Goal: Task Accomplishment & Management: Use online tool/utility

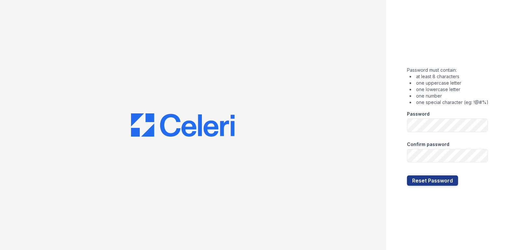
click at [479, 71] on div "Password must contain: at least 8 characters one uppercase letter one lowercase…" at bounding box center [448, 86] width 82 height 39
click at [408, 179] on button "Reset Password" at bounding box center [432, 181] width 51 height 10
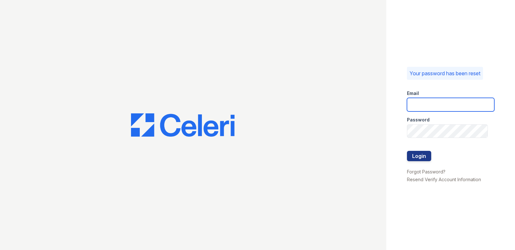
type input "[DOMAIN_NAME][EMAIL_ADDRESS][DOMAIN_NAME]"
click at [425, 151] on div at bounding box center [450, 144] width 87 height 13
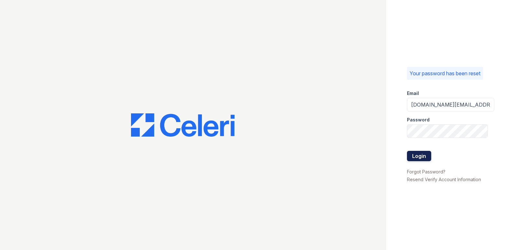
click at [420, 157] on button "Login" at bounding box center [419, 156] width 24 height 10
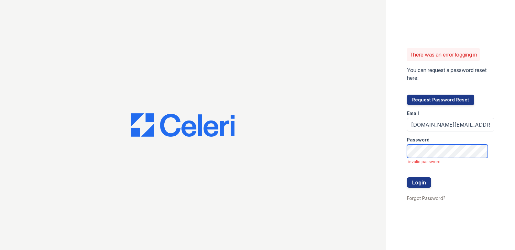
click at [361, 145] on div "There was an error logging in You can request a password reset here: Request Pa…" at bounding box center [257, 125] width 515 height 250
click at [407, 178] on button "Login" at bounding box center [419, 183] width 24 height 10
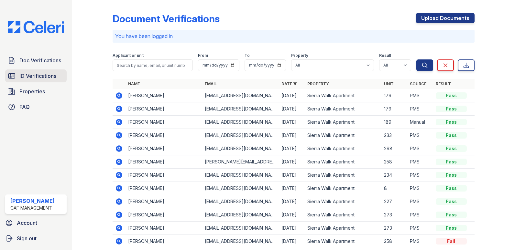
click at [40, 77] on span "ID Verifications" at bounding box center [37, 76] width 37 height 8
click at [42, 79] on span "ID Verifications" at bounding box center [37, 76] width 37 height 8
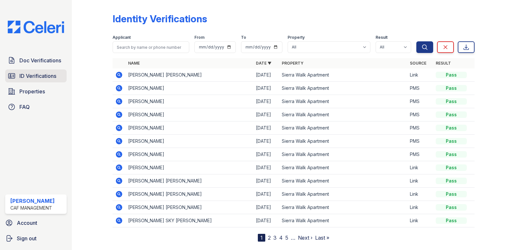
click at [36, 73] on span "ID Verifications" at bounding box center [37, 76] width 37 height 8
click at [45, 65] on link "Doc Verifications" at bounding box center [35, 60] width 61 height 13
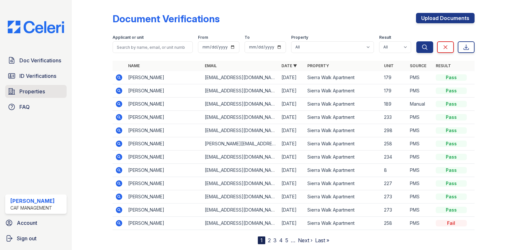
click at [38, 92] on span "Properties" at bounding box center [32, 92] width 26 height 8
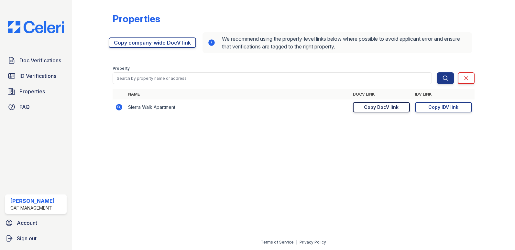
click at [395, 107] on div "Copy DocV link" at bounding box center [381, 107] width 35 height 6
click at [395, 107] on link "Copied!" at bounding box center [381, 107] width 57 height 10
